Goal: Task Accomplishment & Management: Complete application form

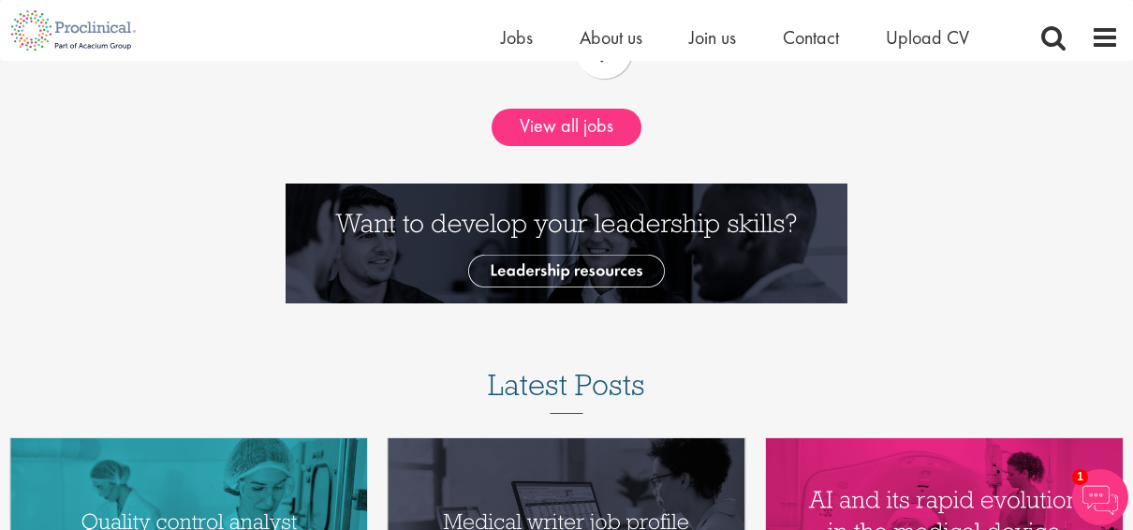
scroll to position [1945, 0]
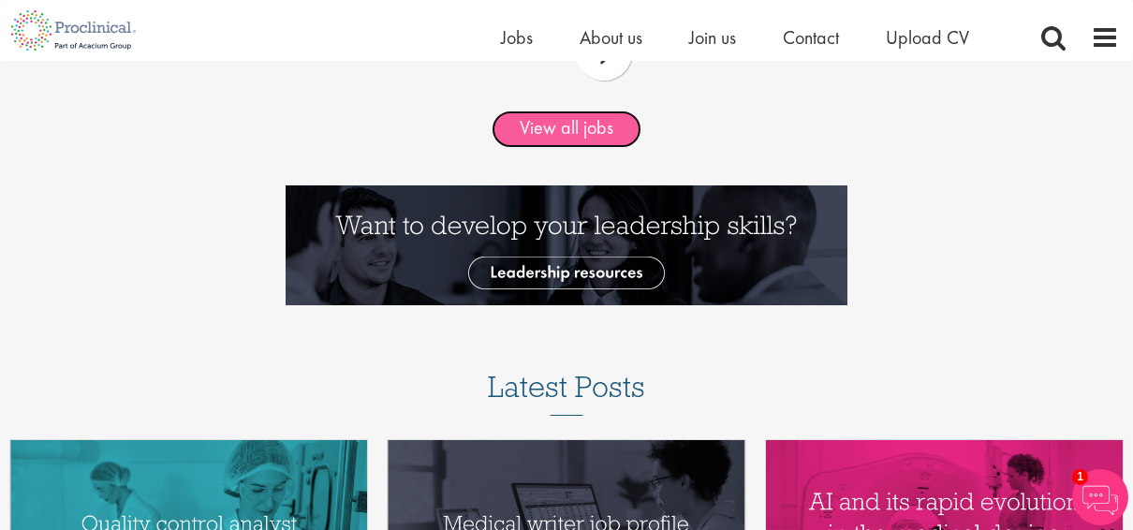
click at [597, 136] on link "View all jobs" at bounding box center [567, 129] width 150 height 37
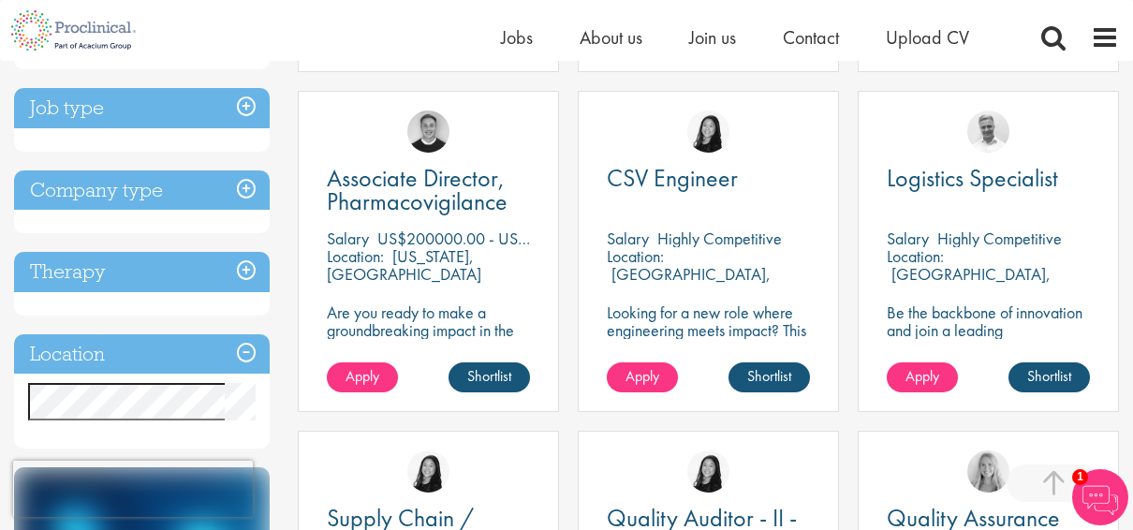
scroll to position [644, 0]
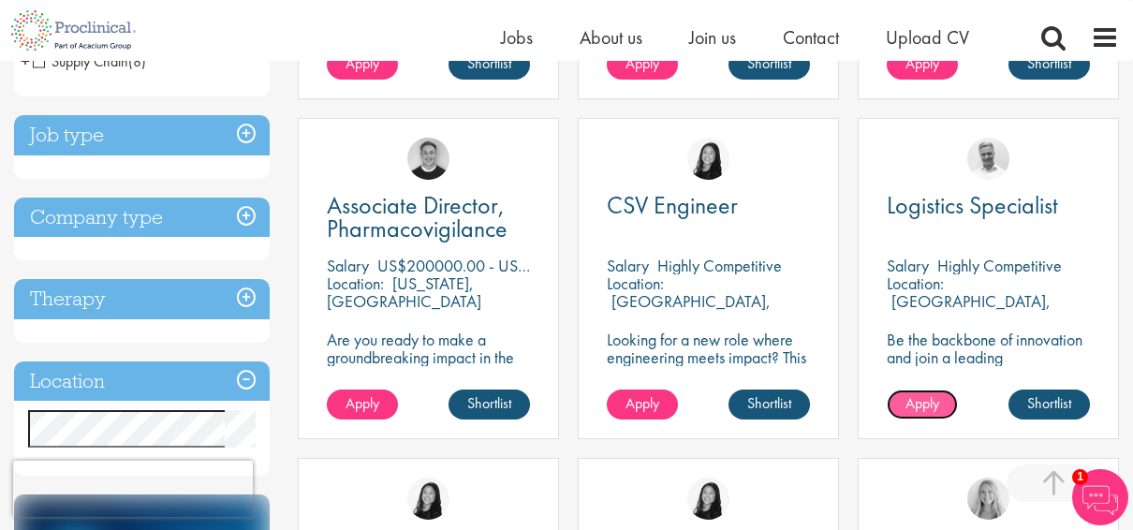
click at [943, 404] on link "Apply" at bounding box center [922, 405] width 71 height 30
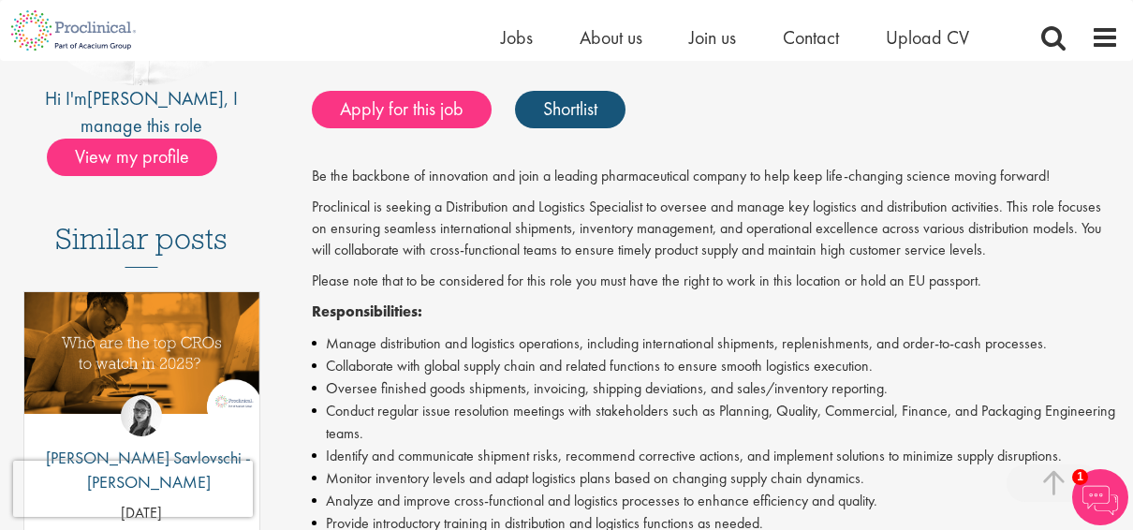
scroll to position [380, 0]
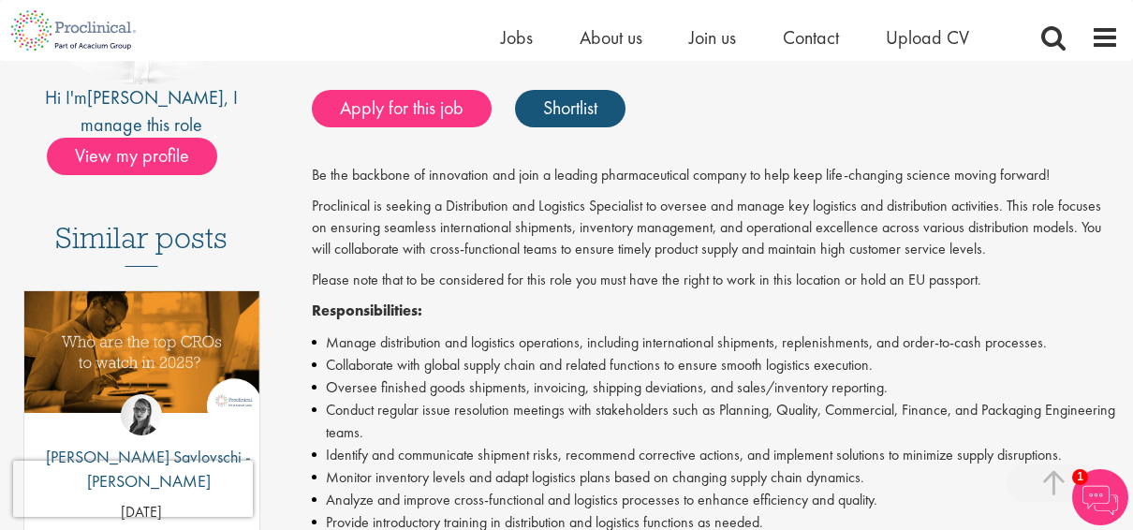
click at [181, 148] on div "Hi I'm Joshua , I manage this role View my profile Similar posts Top 10 CROs to…" at bounding box center [142, 454] width 284 height 1248
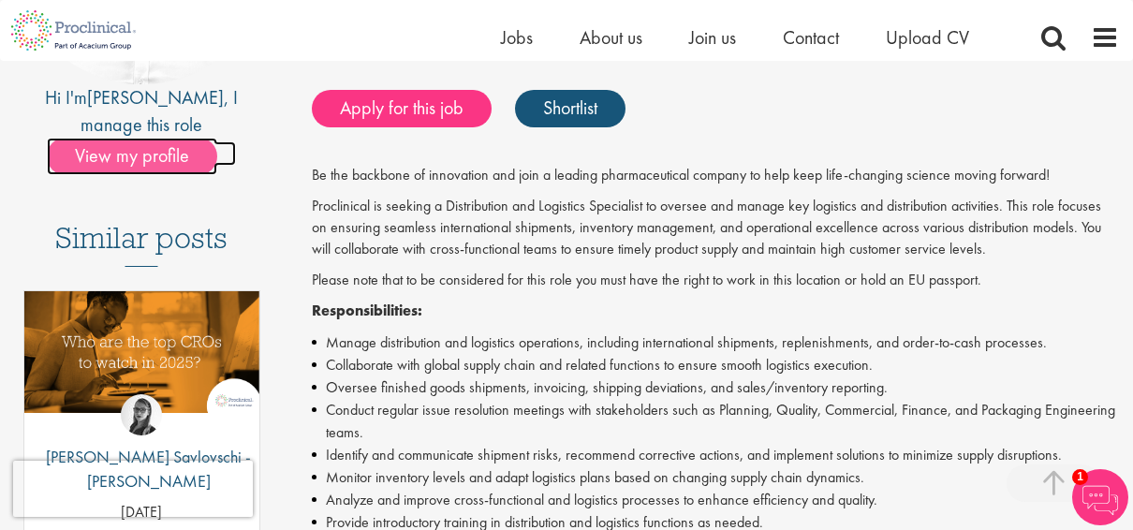
click at [177, 138] on span "View my profile" at bounding box center [132, 156] width 170 height 37
